Goal: Navigation & Orientation: Go to known website

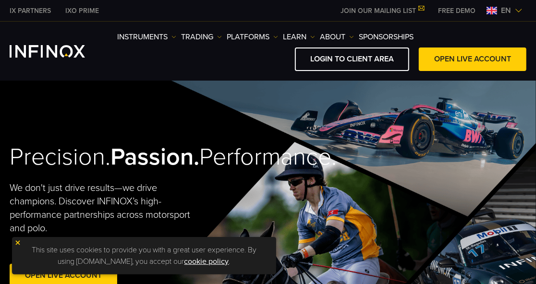
click at [492, 12] on img at bounding box center [491, 11] width 11 height 8
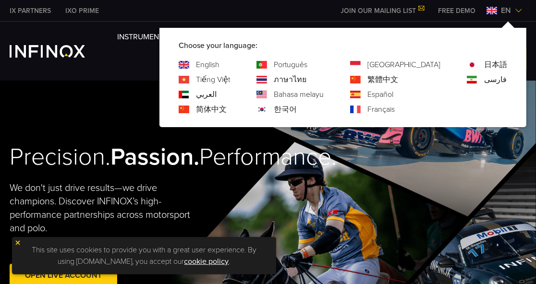
click at [297, 104] on link "한국어" at bounding box center [285, 110] width 23 height 12
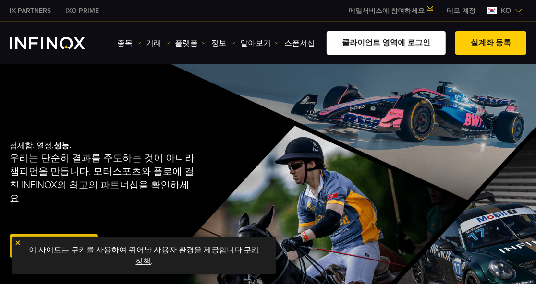
click at [419, 37] on link "클라이언트 영역에 로그인" at bounding box center [385, 43] width 119 height 24
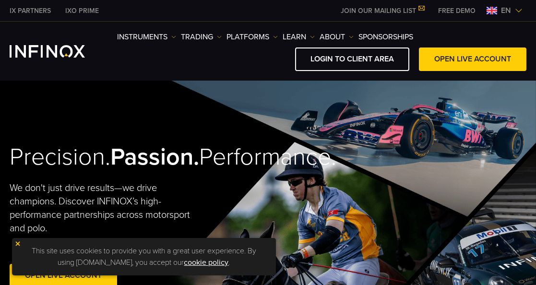
click at [487, 7] on img at bounding box center [492, 11] width 11 height 8
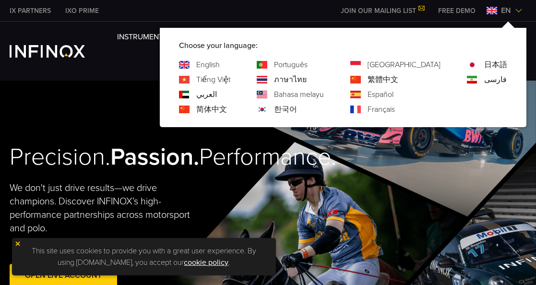
click at [297, 107] on link "한국어" at bounding box center [285, 110] width 23 height 12
